Goal: Information Seeking & Learning: Learn about a topic

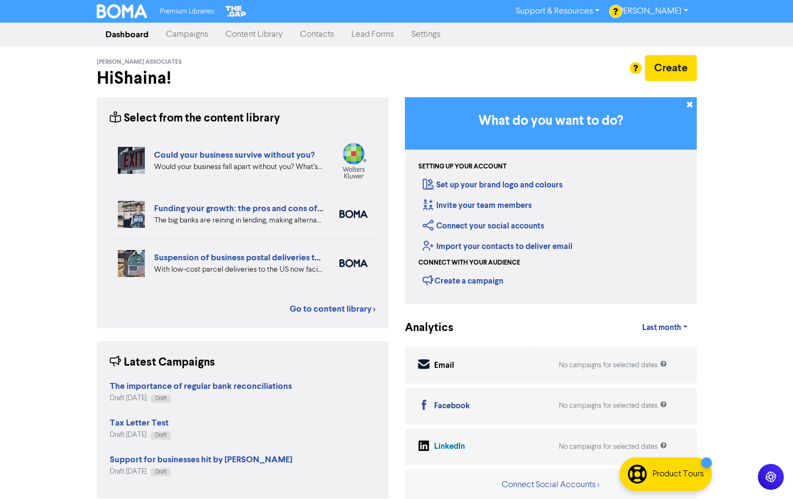
click at [285, 42] on link "Content Library" at bounding box center [254, 35] width 75 height 22
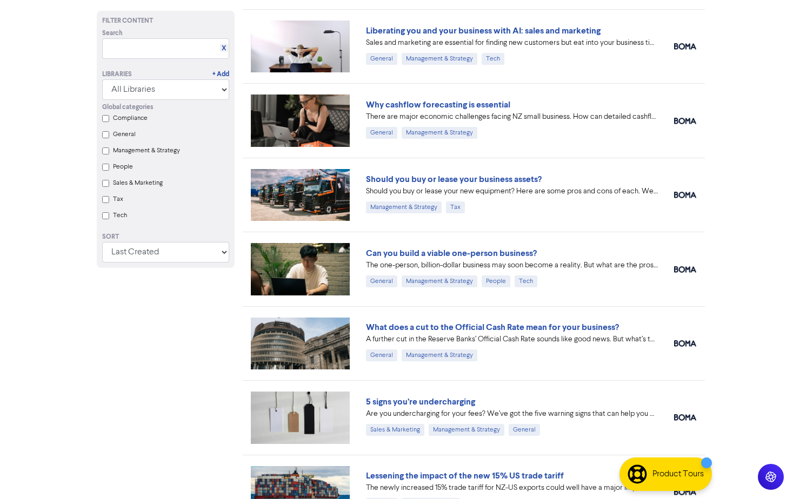
scroll to position [432, 0]
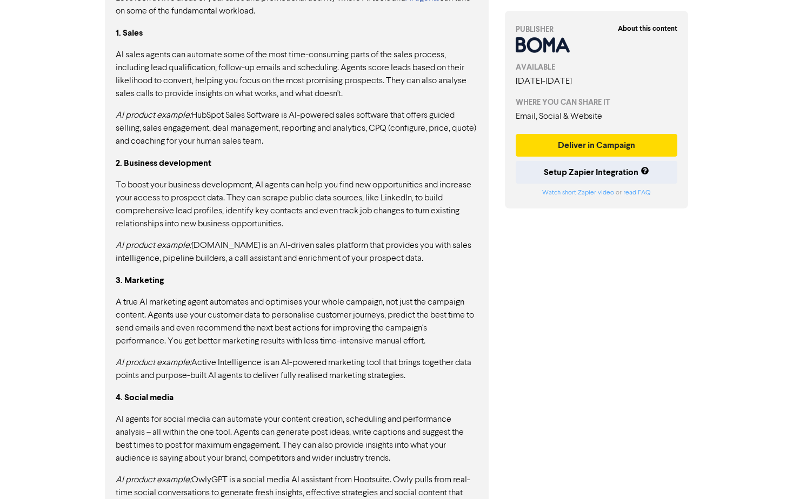
scroll to position [865, 0]
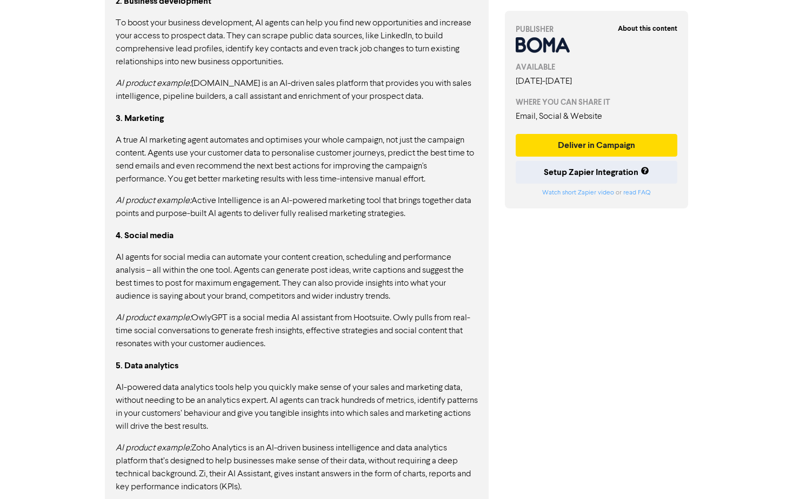
click at [284, 31] on p "To boost your business development, AI agents can help you find new opportuniti…" at bounding box center [297, 43] width 362 height 52
